Goal: Task Accomplishment & Management: Use online tool/utility

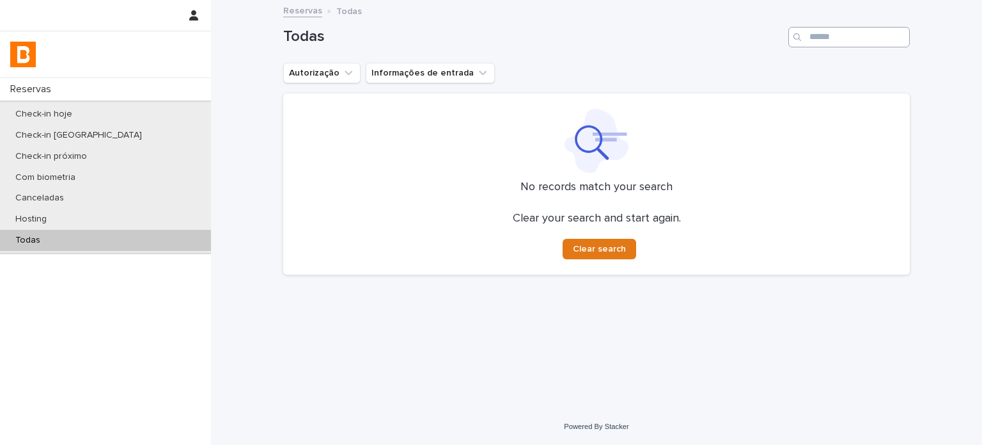
type input "**********"
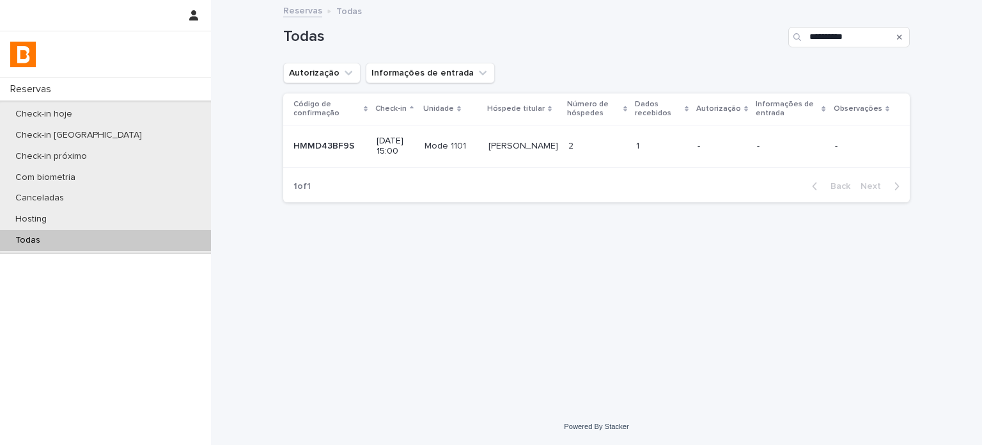
click at [702, 150] on td "-" at bounding box center [722, 146] width 59 height 43
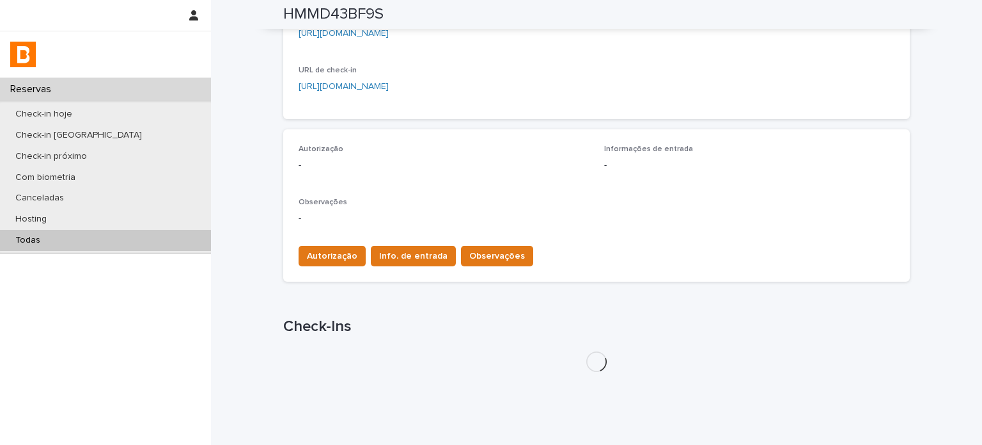
scroll to position [290, 0]
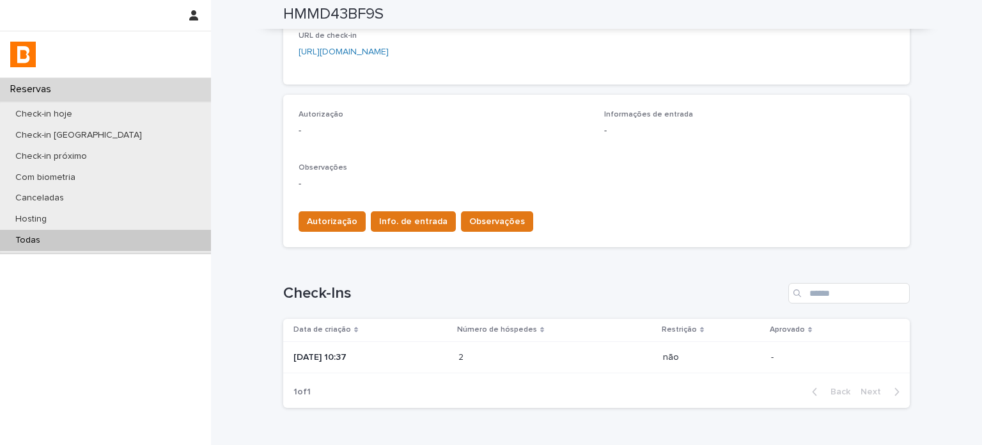
click at [447, 362] on div "2025-08-03 10:37" at bounding box center [371, 357] width 155 height 21
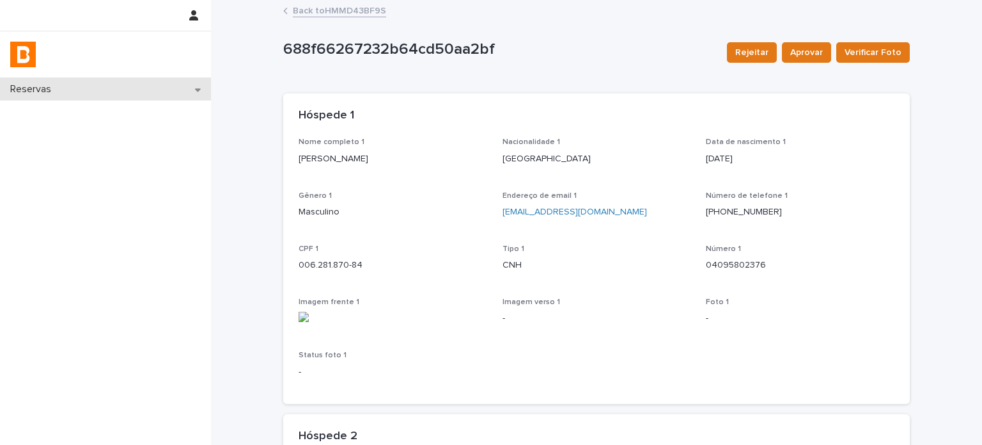
click at [205, 88] on div "Reservas" at bounding box center [105, 89] width 211 height 22
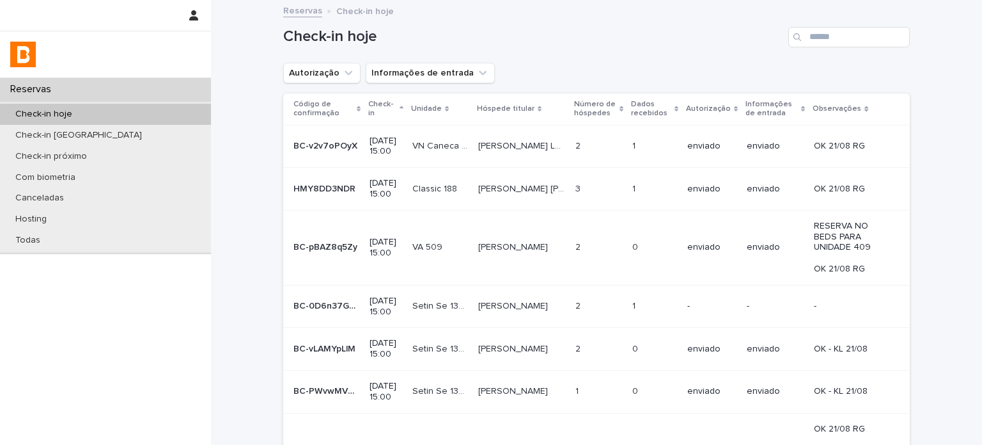
click at [161, 114] on div "Check-in hoje" at bounding box center [105, 114] width 211 height 21
click at [155, 100] on div "Check-in hoje Check-in amanhã Check-in próximo Com biometria Canceladas Hosting…" at bounding box center [105, 176] width 211 height 153
click at [151, 114] on div "Check-in hoje" at bounding box center [105, 114] width 211 height 21
click at [322, 75] on button "Autorização" at bounding box center [321, 73] width 77 height 20
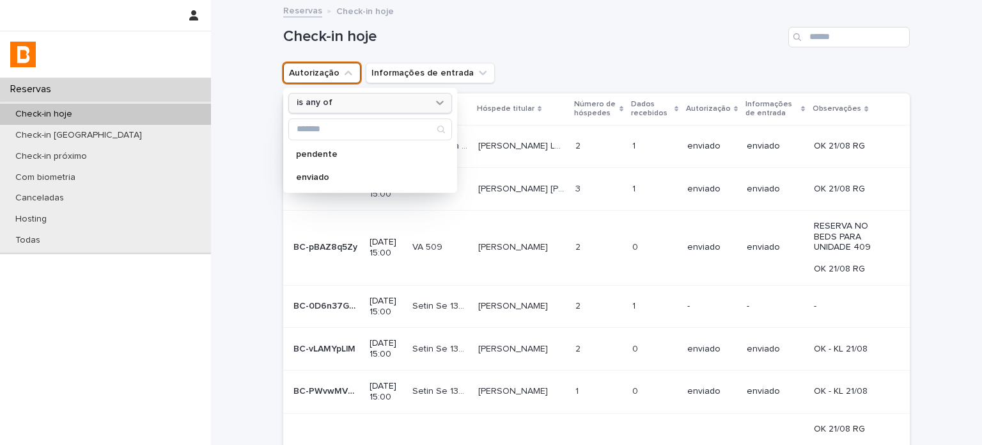
click at [352, 105] on div "is any of" at bounding box center [362, 103] width 141 height 13
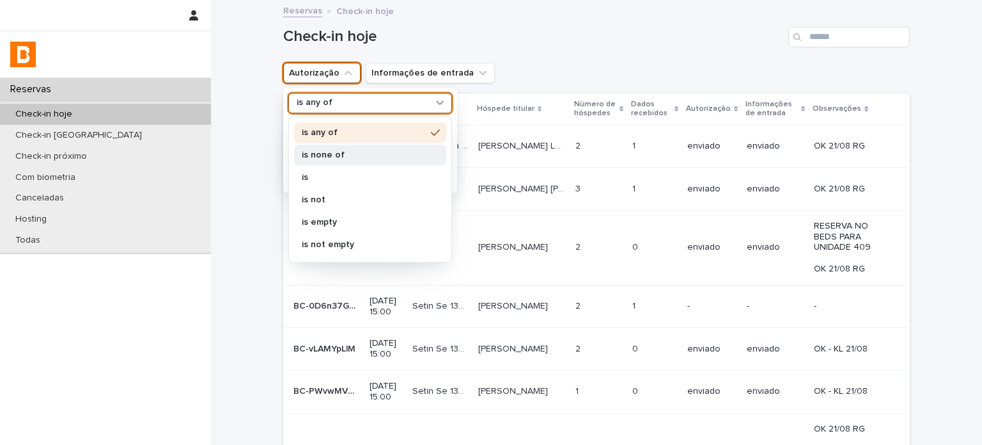
click at [342, 153] on p "is none of" at bounding box center [364, 154] width 124 height 9
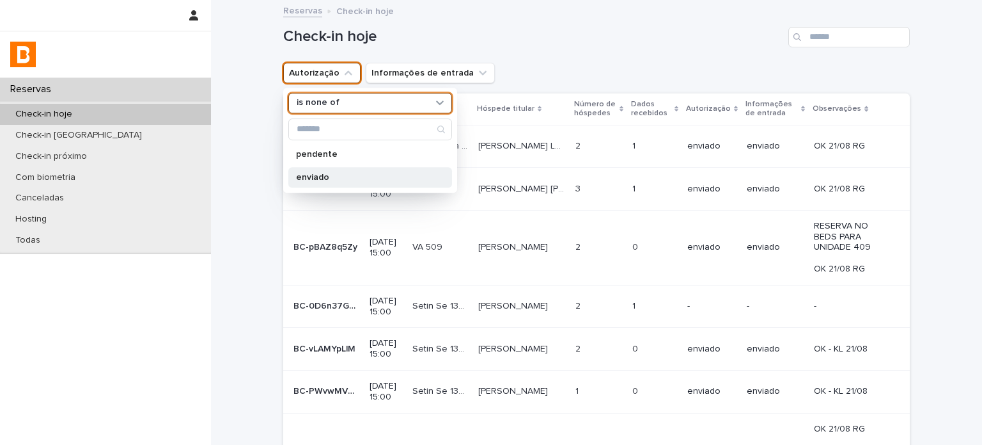
click at [338, 173] on p "enviado" at bounding box center [364, 177] width 136 height 9
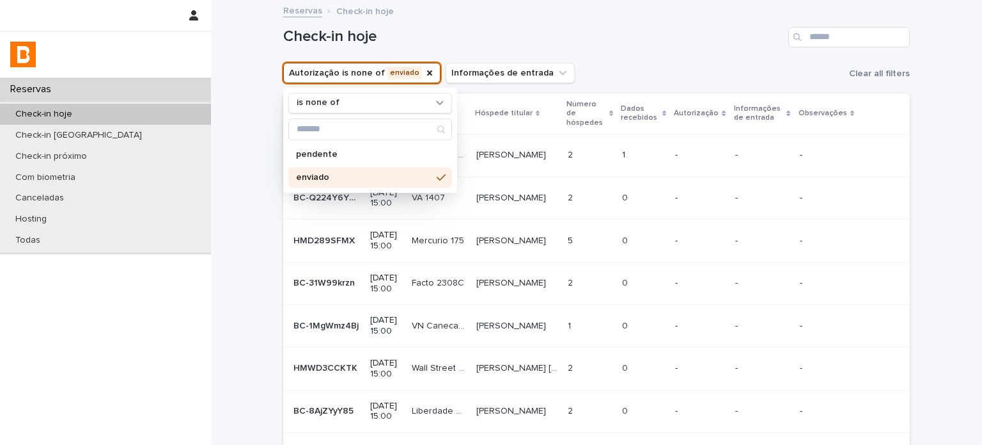
click at [652, 65] on div "Autorização is none of enviado is none of pendente enviado Informações de entra…" at bounding box center [596, 73] width 627 height 20
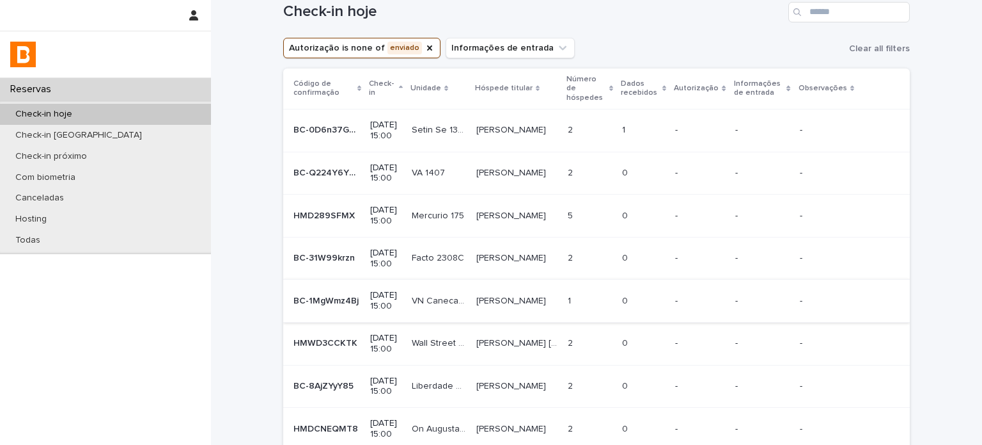
scroll to position [5, 0]
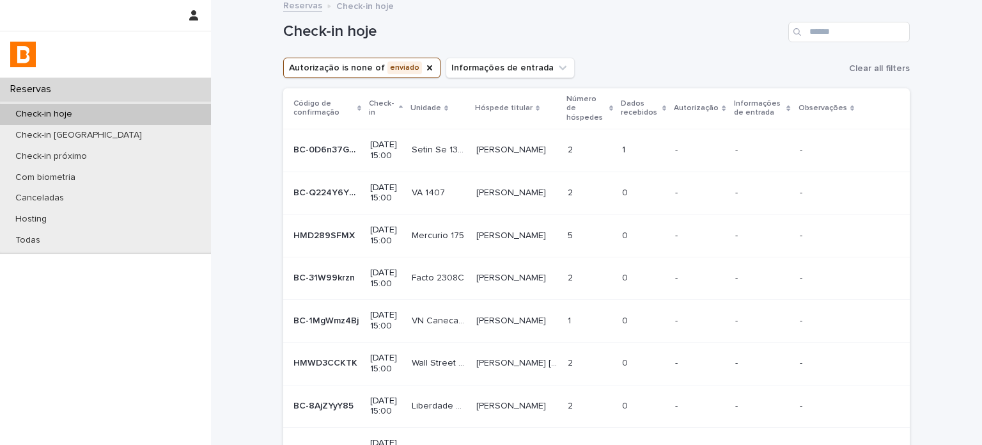
click at [585, 145] on p at bounding box center [590, 150] width 44 height 11
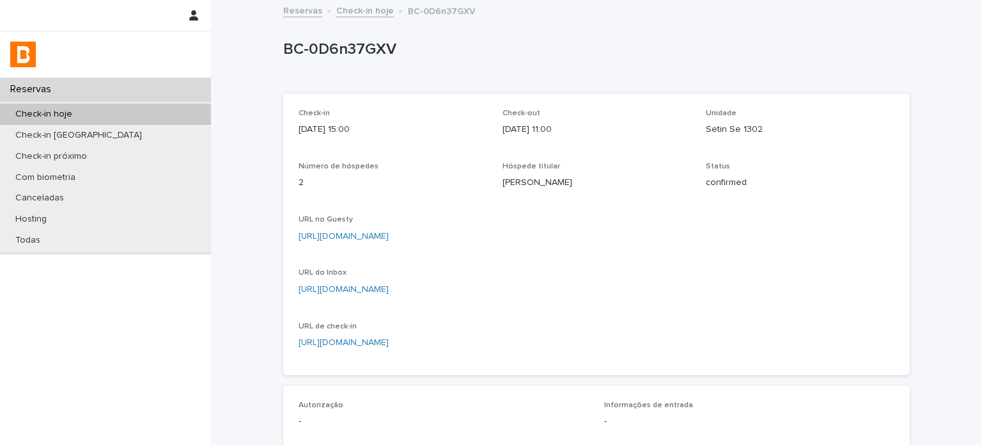
click at [351, 54] on p "BC-0D6n37GXV" at bounding box center [594, 49] width 622 height 19
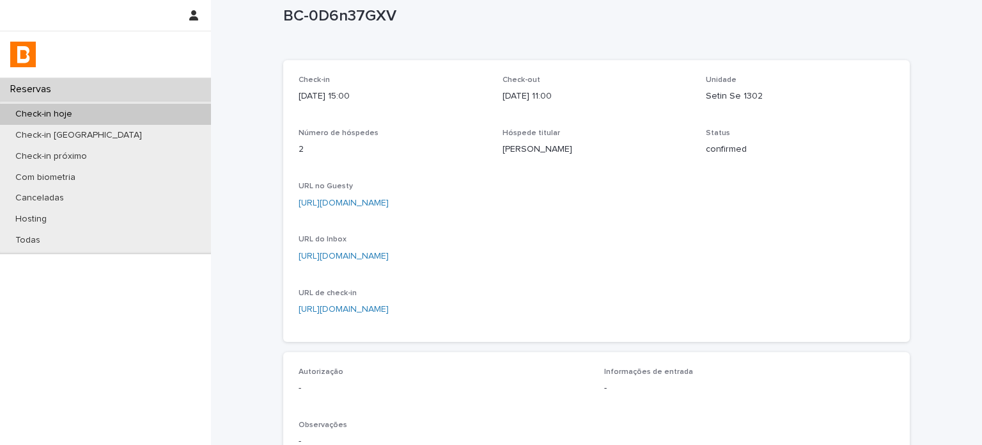
scroll to position [106, 0]
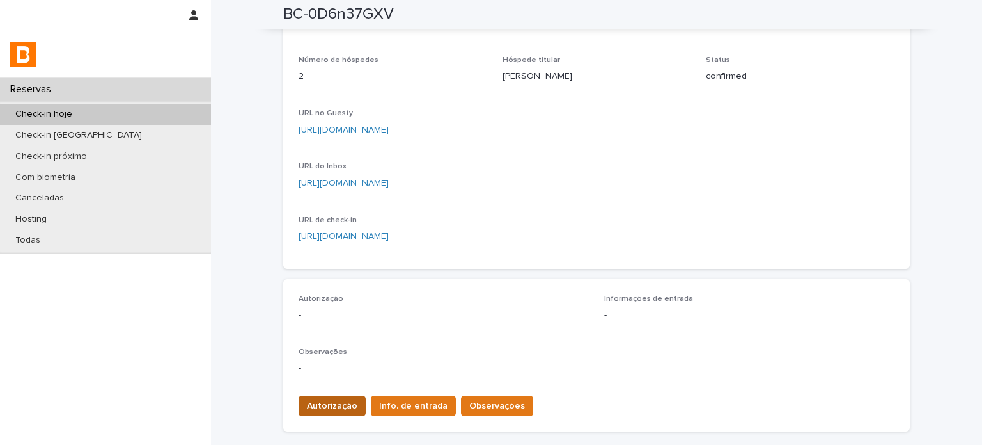
click at [345, 414] on button "Autorização" at bounding box center [332, 405] width 67 height 20
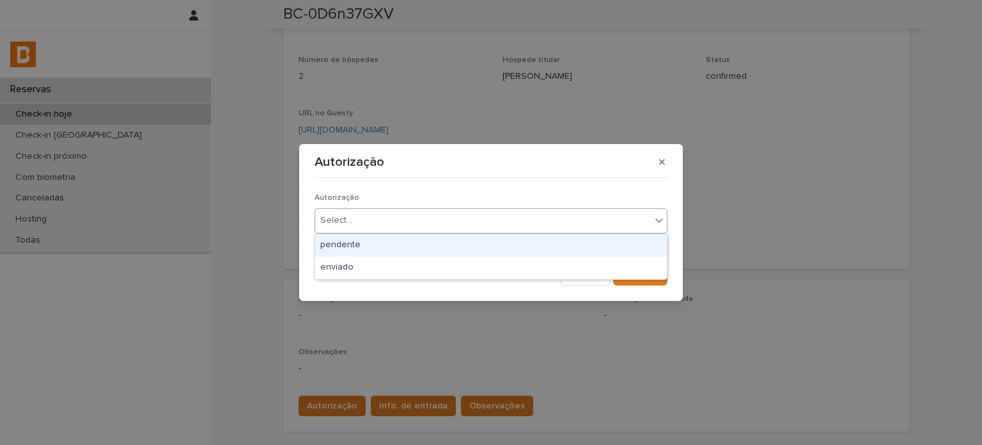
click at [404, 214] on div "Select..." at bounding box center [483, 220] width 336 height 21
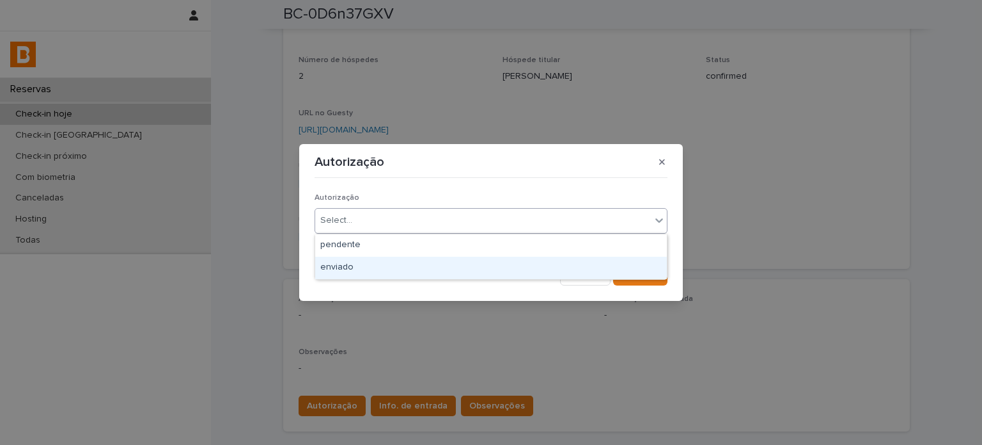
click at [399, 272] on div "enviado" at bounding box center [491, 267] width 352 height 22
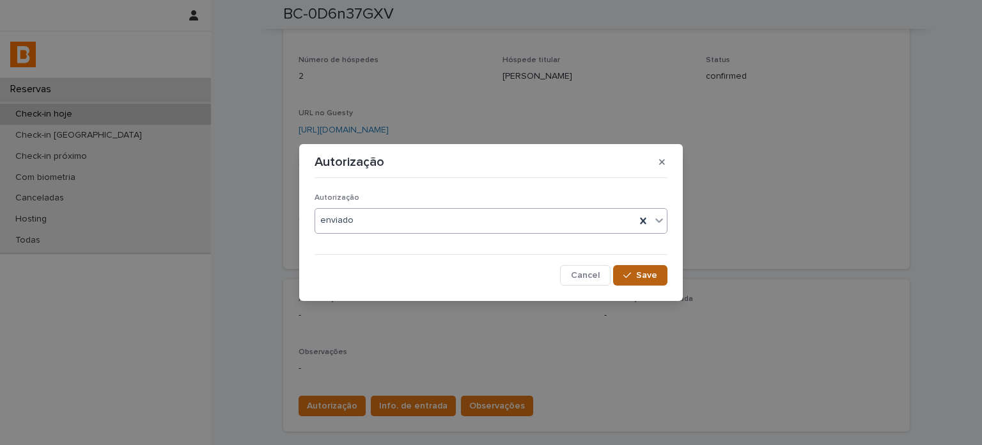
click at [656, 265] on button "Save" at bounding box center [640, 275] width 54 height 20
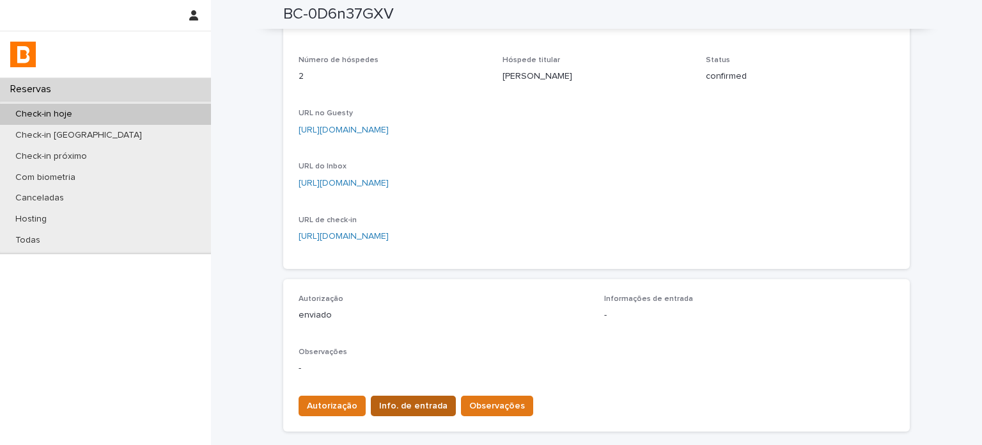
click at [401, 400] on span "Info. de entrada" at bounding box center [413, 405] width 68 height 13
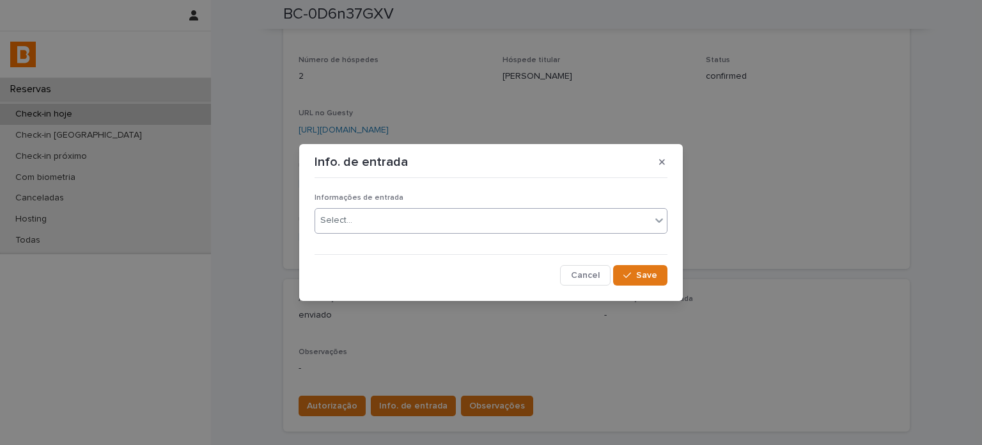
click at [420, 226] on div "Select..." at bounding box center [483, 220] width 336 height 21
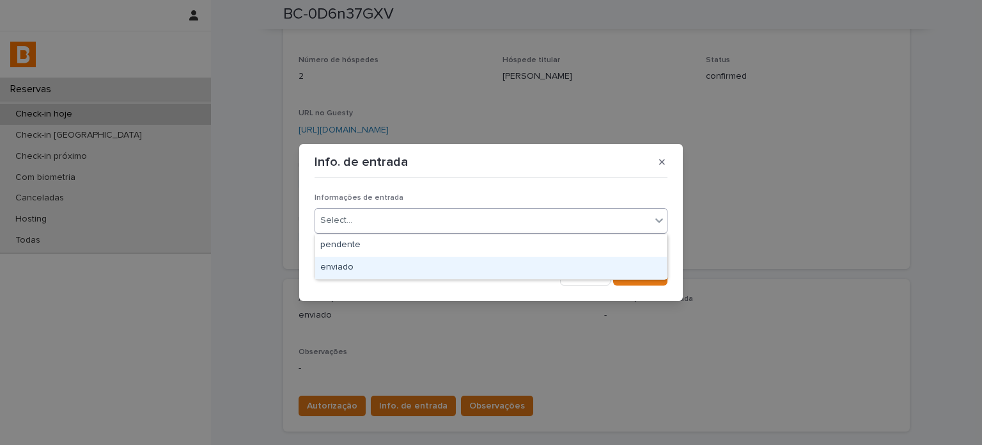
click at [390, 271] on div "enviado" at bounding box center [491, 267] width 352 height 22
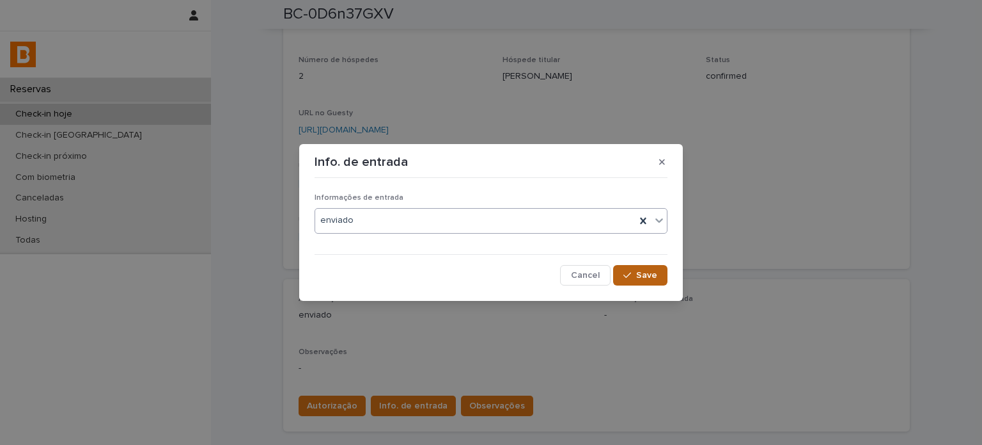
click at [637, 267] on button "Save" at bounding box center [640, 275] width 54 height 20
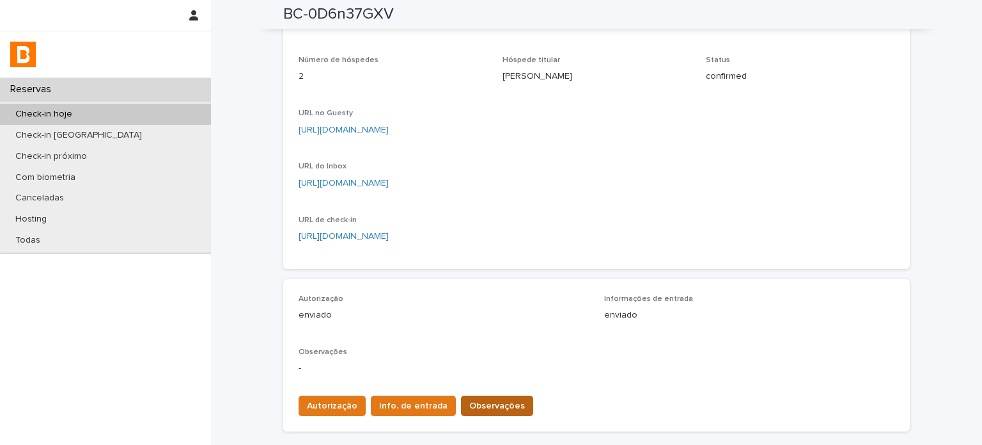
click at [486, 404] on span "Observações" at bounding box center [497, 405] width 56 height 13
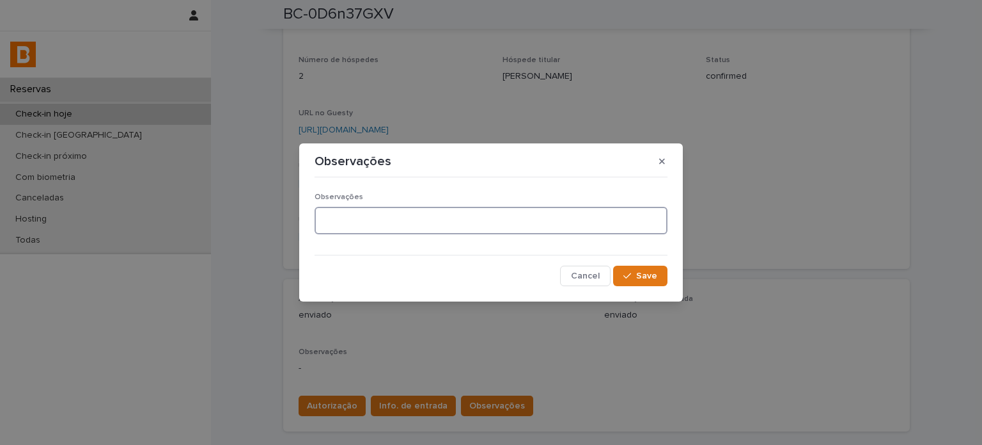
click at [450, 223] on textarea at bounding box center [491, 221] width 353 height 28
type textarea "**********"
click at [634, 261] on div "**********" at bounding box center [491, 234] width 353 height 104
click at [640, 268] on button "Save" at bounding box center [640, 275] width 54 height 20
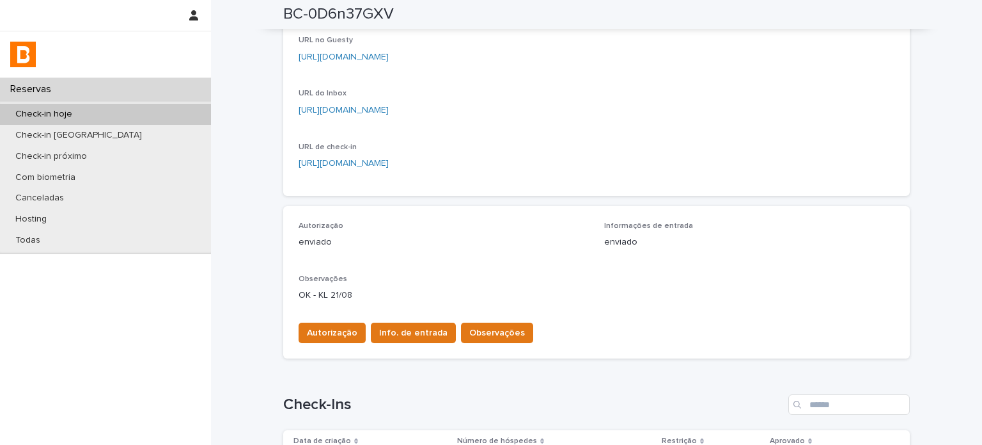
scroll to position [234, 0]
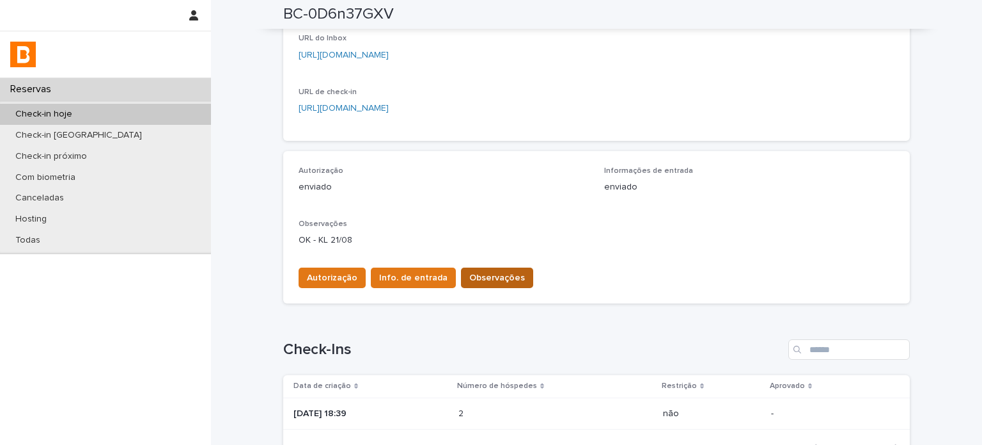
click at [476, 282] on button "Observações" at bounding box center [497, 277] width 72 height 20
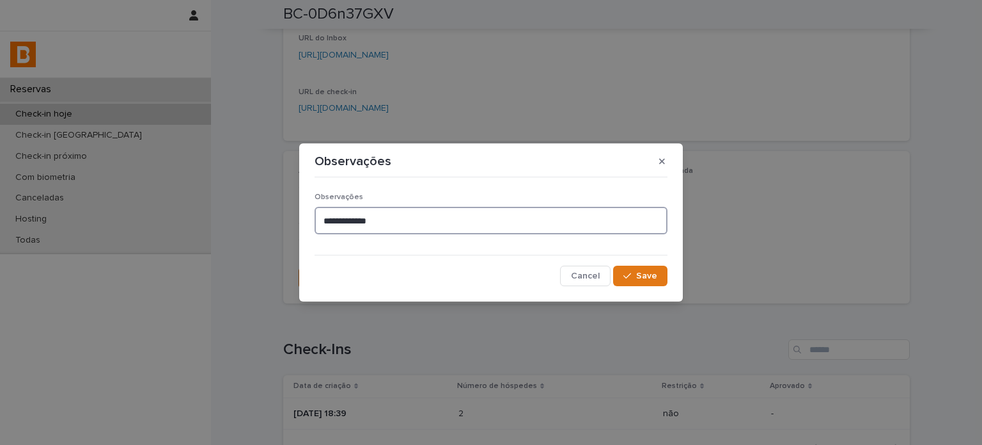
drag, startPoint x: 354, startPoint y: 222, endPoint x: 343, endPoint y: 222, distance: 10.9
click at [343, 222] on textarea "**********" at bounding box center [491, 221] width 353 height 28
type textarea "**********"
click at [649, 267] on button "Save" at bounding box center [640, 275] width 54 height 20
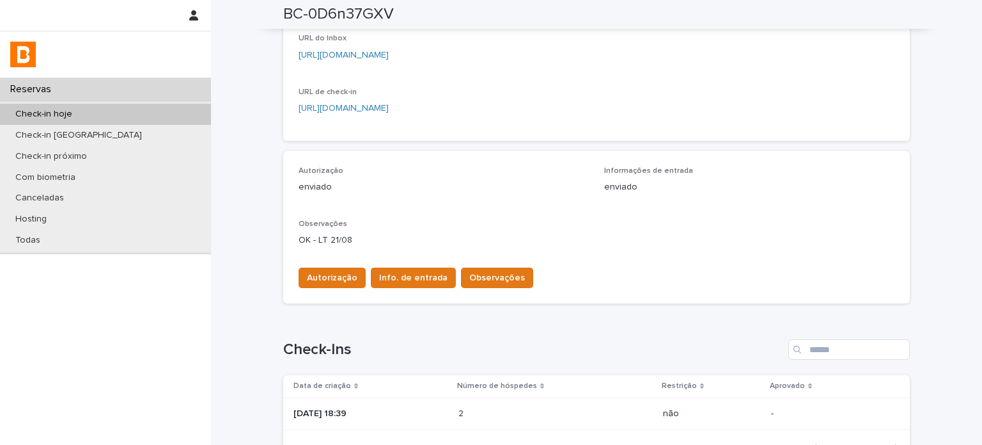
click at [119, 112] on div "Check-in hoje" at bounding box center [105, 114] width 211 height 21
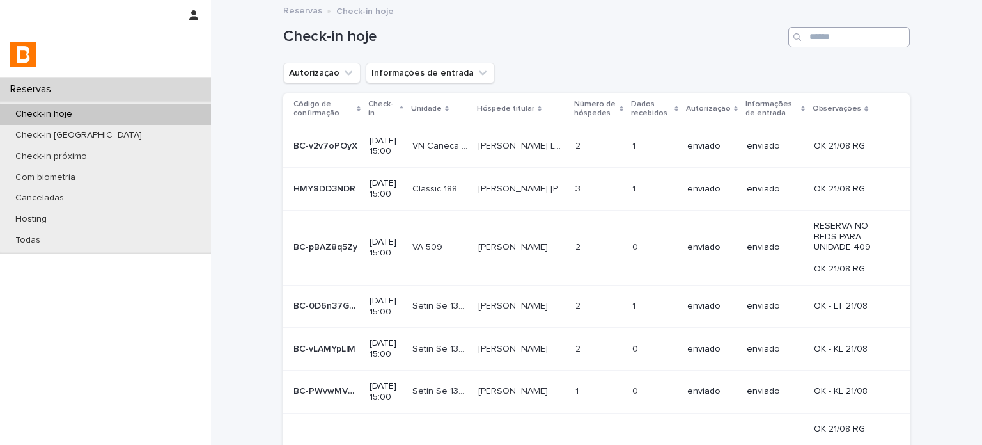
click at [867, 26] on div "Check-in hoje" at bounding box center [596, 31] width 627 height 61
click at [857, 25] on div "Check-in hoje" at bounding box center [596, 31] width 627 height 61
click at [857, 24] on div "Check-in hoje" at bounding box center [596, 31] width 627 height 61
click at [836, 31] on input "Search" at bounding box center [850, 37] width 122 height 20
click at [836, 30] on input "Search" at bounding box center [850, 37] width 122 height 20
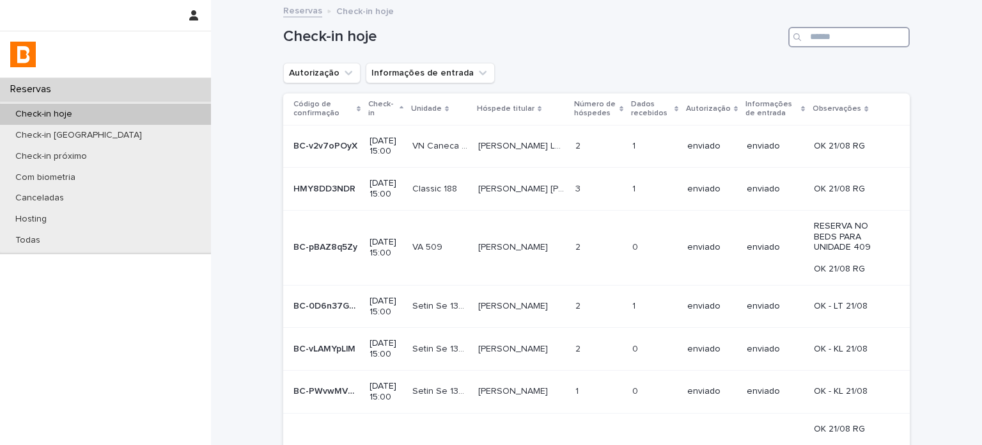
click at [836, 31] on input "Search" at bounding box center [850, 37] width 122 height 20
click at [836, 33] on input "Search" at bounding box center [850, 37] width 122 height 20
click at [836, 36] on input "Search" at bounding box center [850, 37] width 122 height 20
paste input "**********"
type input "**********"
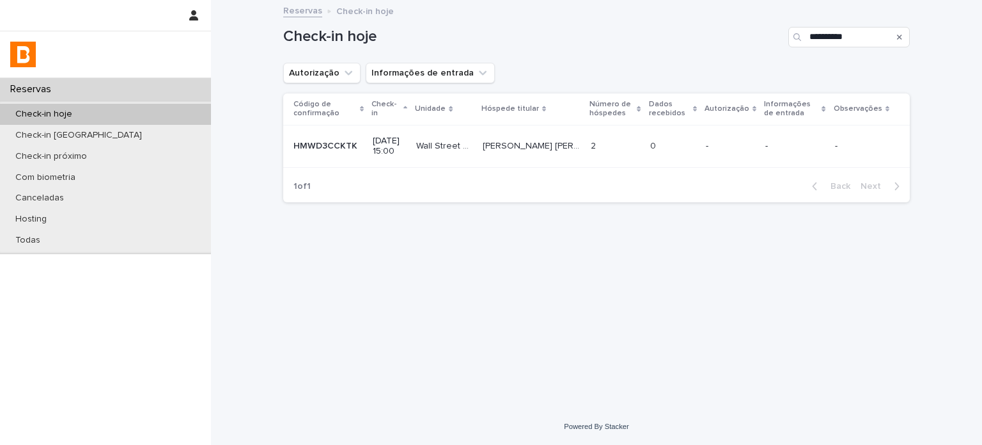
click at [723, 150] on p "-" at bounding box center [730, 146] width 49 height 11
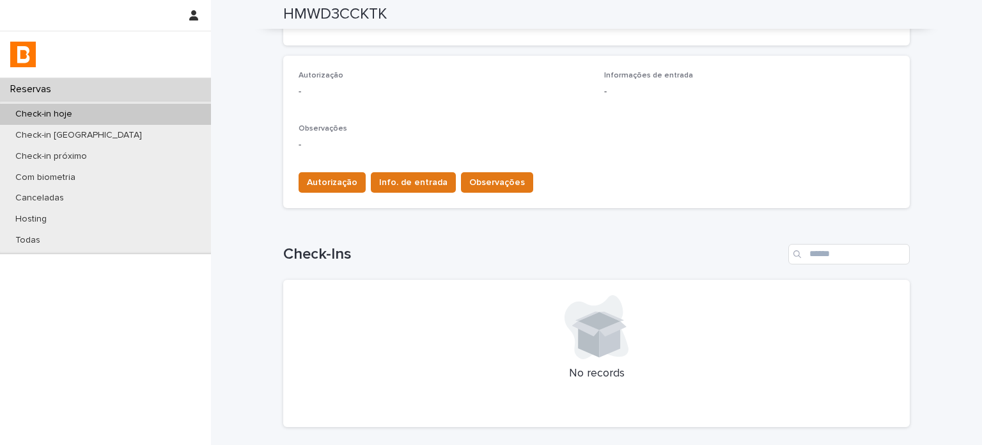
scroll to position [405, 0]
